Goal: Find specific page/section: Find specific page/section

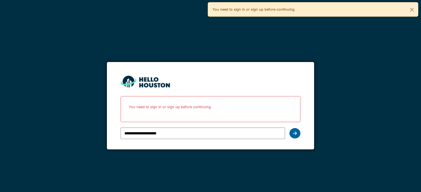
click at [298, 134] on div at bounding box center [294, 133] width 11 height 10
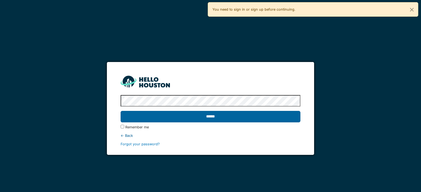
click at [158, 119] on input "******" at bounding box center [209, 117] width 179 height 12
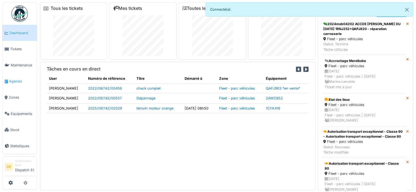
click at [15, 79] on link "Agenda" at bounding box center [19, 81] width 35 height 16
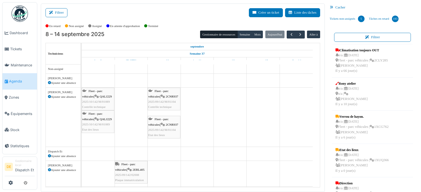
scroll to position [55, 0]
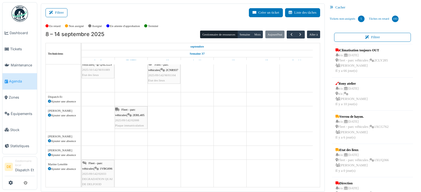
click at [131, 123] on div "Fleet - parc véhicules | 2ERL405 2025/09/142/02008 Plaque immatriculation" at bounding box center [131, 117] width 32 height 21
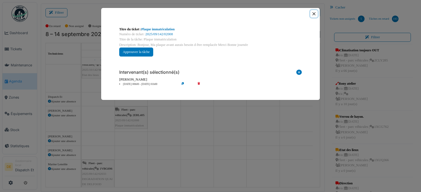
click at [314, 13] on button "Close" at bounding box center [313, 13] width 7 height 7
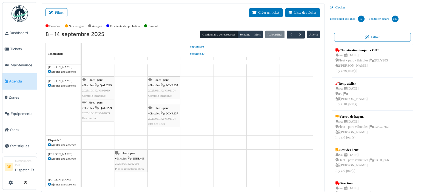
scroll to position [0, 0]
